Goal: Information Seeking & Learning: Learn about a topic

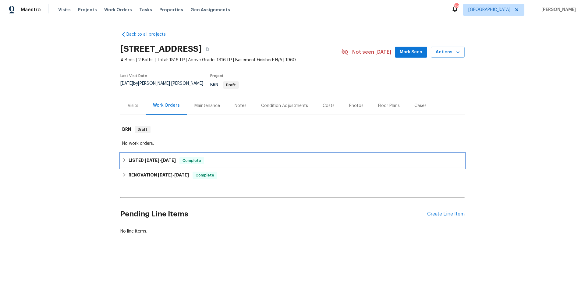
click at [240, 158] on div "LISTED [DATE] - [DATE] Complete" at bounding box center [292, 160] width 341 height 7
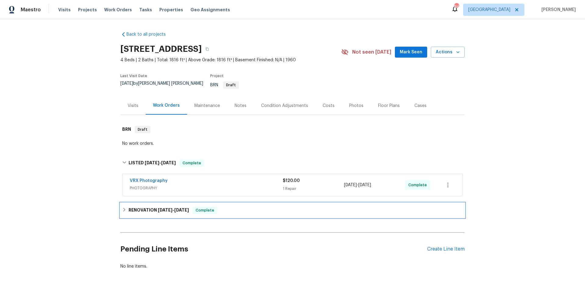
click at [241, 208] on div "RENOVATION [DATE] - [DATE] Complete" at bounding box center [292, 210] width 341 height 7
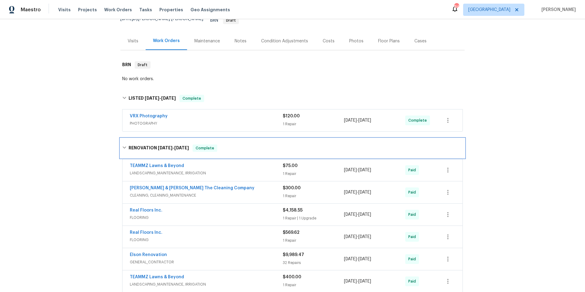
scroll to position [154, 0]
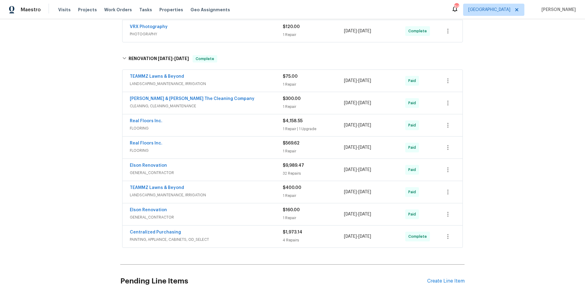
click at [251, 163] on div "Elson Renovation" at bounding box center [206, 166] width 153 height 7
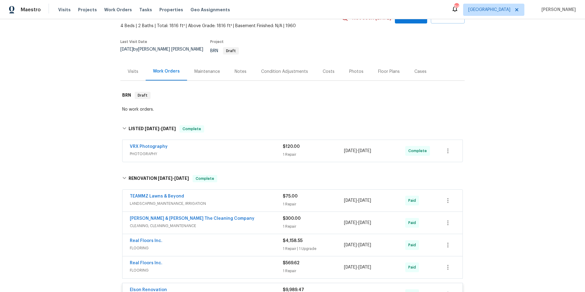
scroll to position [0, 0]
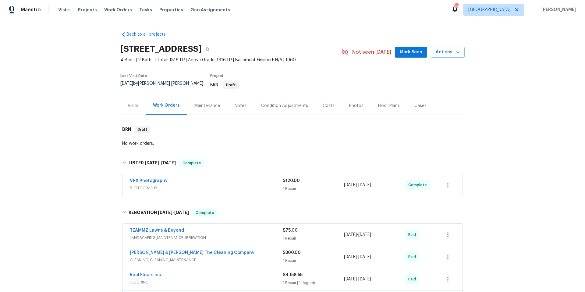
click at [378, 103] on div "Floor Plans" at bounding box center [389, 106] width 22 height 6
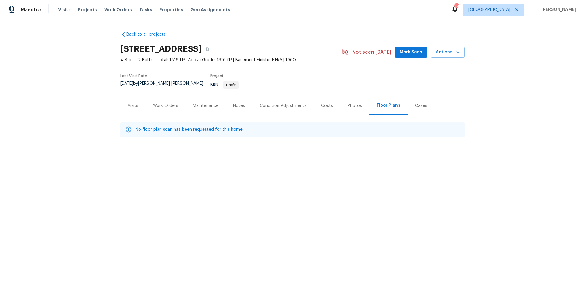
click at [350, 103] on div "Photos" at bounding box center [355, 106] width 14 height 6
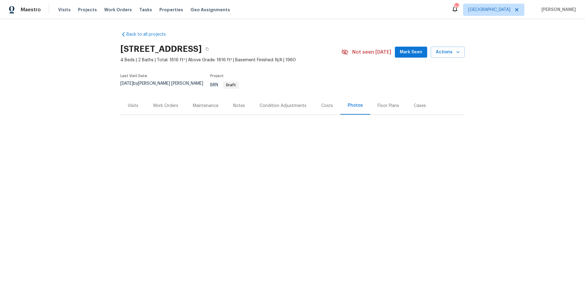
click at [167, 103] on div "Work Orders" at bounding box center [165, 106] width 25 height 6
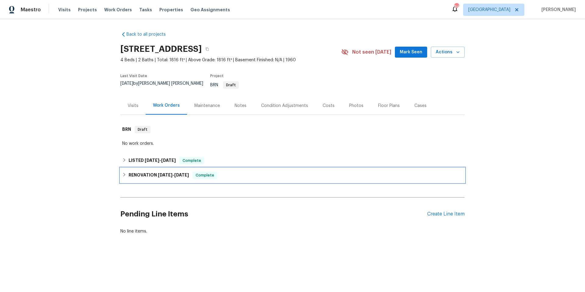
click at [240, 172] on div "RENOVATION [DATE] - [DATE] Complete" at bounding box center [292, 175] width 341 height 7
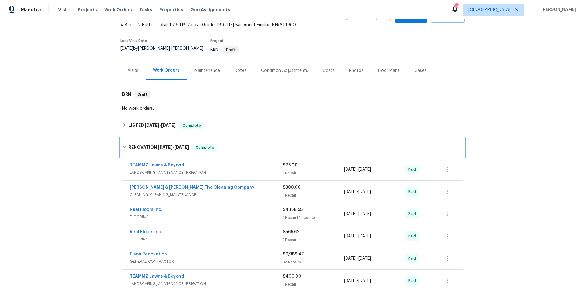
scroll to position [109, 0]
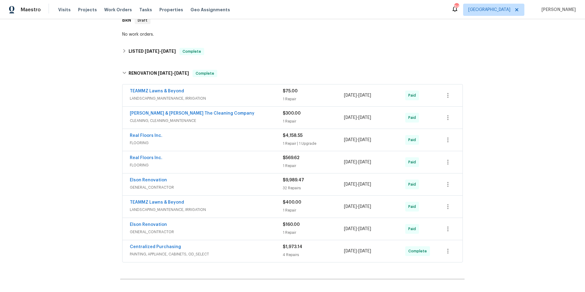
click at [249, 118] on span "CLEANING, CLEANING_MAINTENANCE" at bounding box center [206, 121] width 153 height 6
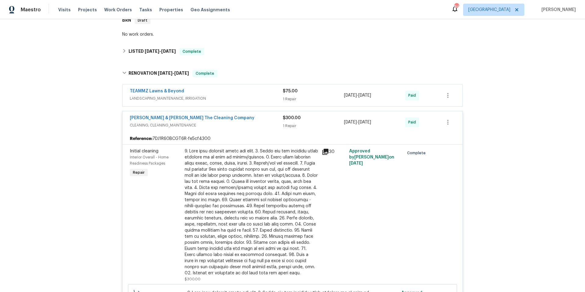
click at [249, 115] on div "[PERSON_NAME] & [PERSON_NAME] The Cleaning Company" at bounding box center [206, 118] width 153 height 7
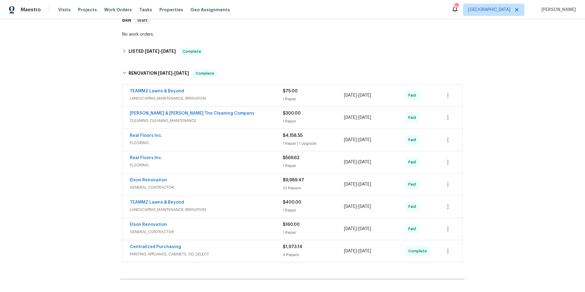
click at [252, 184] on span "GENERAL_CONTRACTOR" at bounding box center [206, 187] width 153 height 6
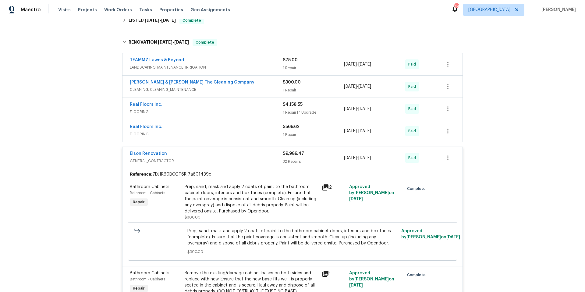
scroll to position [0, 0]
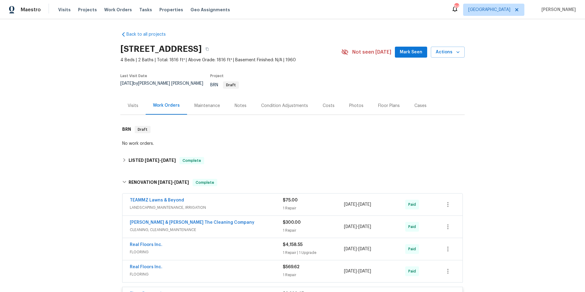
click at [385, 103] on div "Floor Plans" at bounding box center [389, 106] width 22 height 6
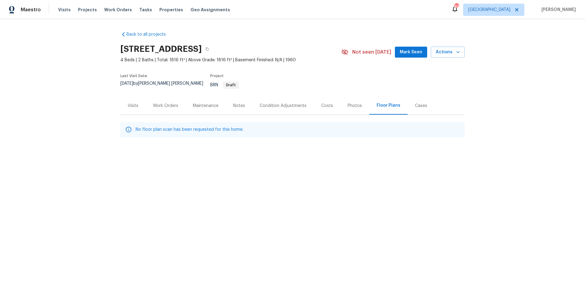
click at [354, 103] on div "Photos" at bounding box center [355, 106] width 14 height 6
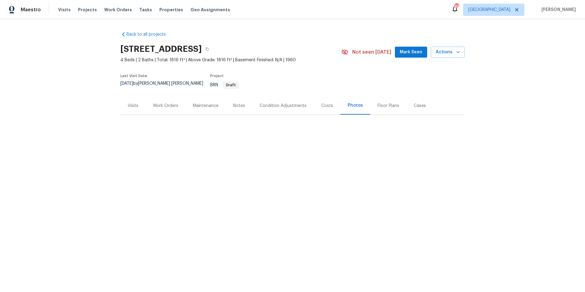
click at [348, 102] on div "Photos" at bounding box center [355, 105] width 15 height 6
click at [131, 103] on div "Visits" at bounding box center [133, 106] width 11 height 6
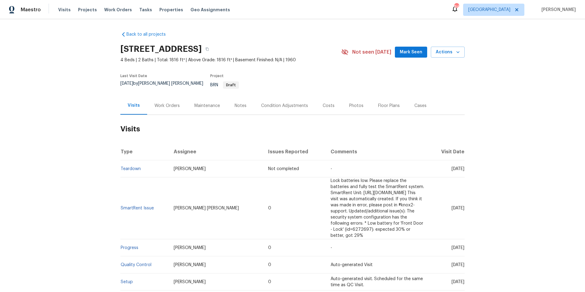
scroll to position [165, 0]
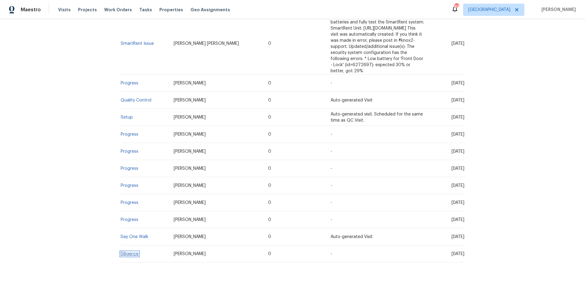
click at [130, 252] on link "Diligence" at bounding box center [130, 254] width 18 height 4
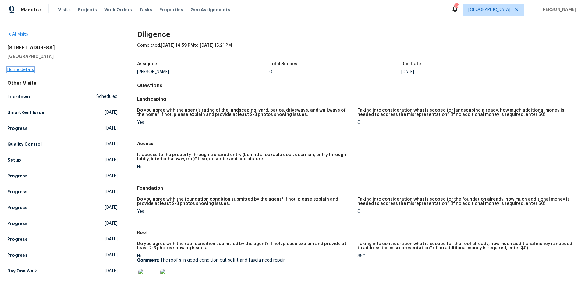
click at [17, 68] on link "Home details" at bounding box center [20, 70] width 27 height 4
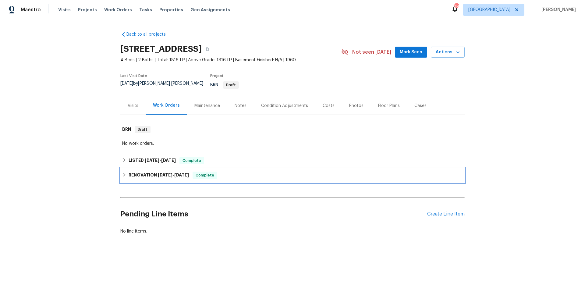
click at [236, 174] on div "RENOVATION [DATE] - [DATE] Complete" at bounding box center [292, 175] width 341 height 7
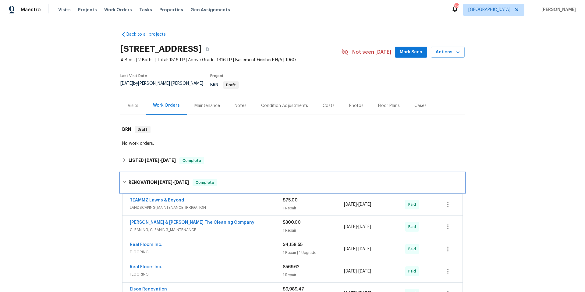
scroll to position [175, 0]
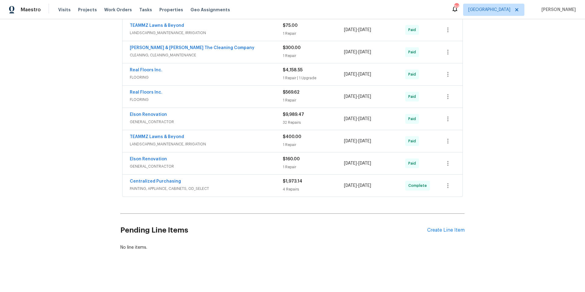
click at [213, 158] on div "Elson Renovation" at bounding box center [206, 159] width 153 height 7
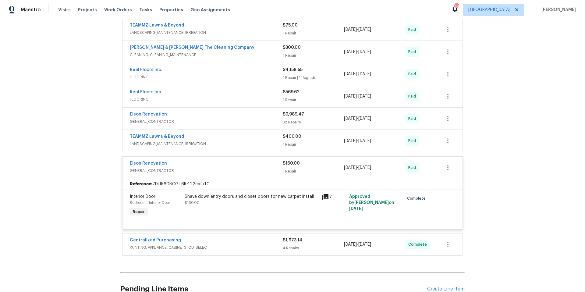
click at [213, 160] on div "Elson Renovation" at bounding box center [206, 163] width 153 height 7
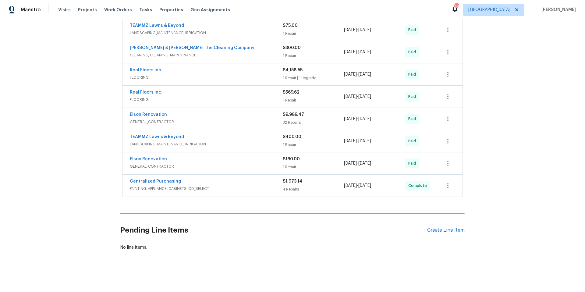
click at [217, 112] on div "Elson Renovation" at bounding box center [206, 115] width 153 height 7
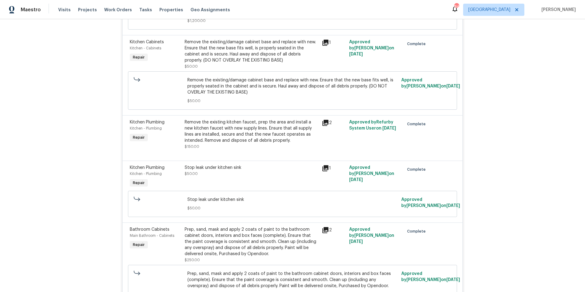
scroll to position [1892, 0]
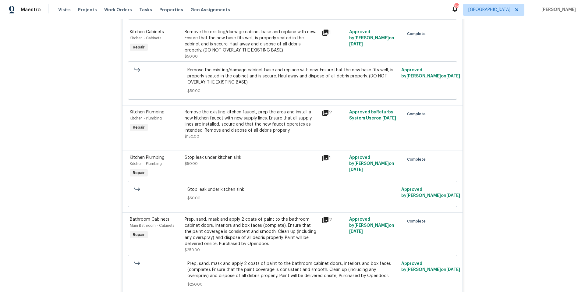
click at [324, 155] on icon at bounding box center [325, 158] width 7 height 7
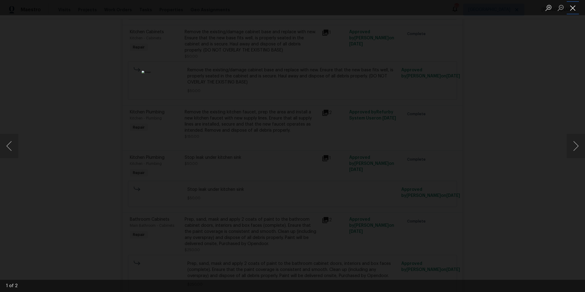
click at [574, 8] on button "Close lightbox" at bounding box center [573, 7] width 12 height 11
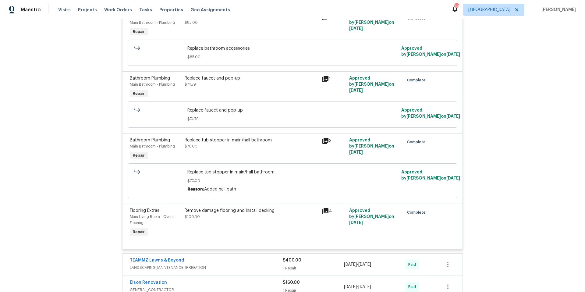
scroll to position [2285, 0]
